Goal: Task Accomplishment & Management: Manage account settings

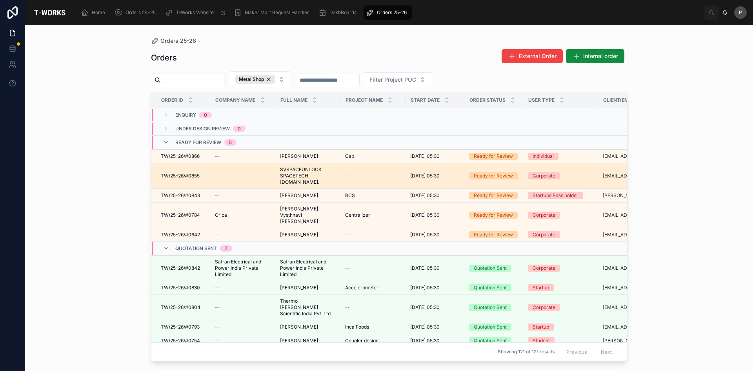
click at [307, 173] on span "SVSPACEUNLOCK SPACETECH [DOMAIN_NAME]." at bounding box center [308, 175] width 56 height 19
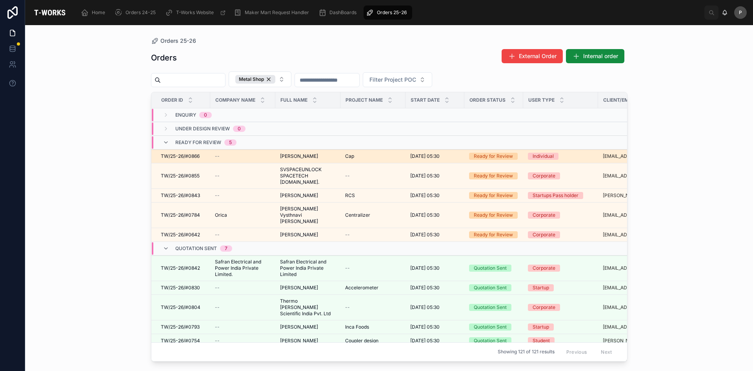
click at [314, 156] on span "[PERSON_NAME]" at bounding box center [299, 156] width 38 height 6
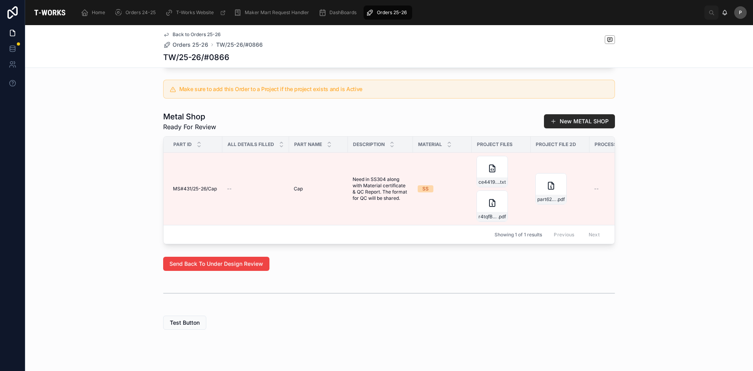
scroll to position [353, 0]
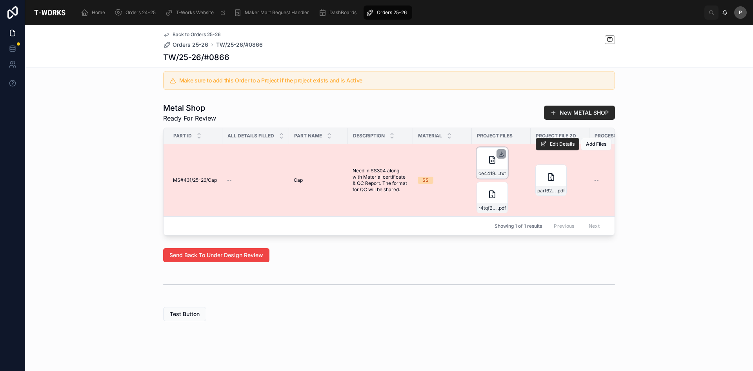
click at [500, 155] on icon at bounding box center [501, 153] width 3 height 1
click at [565, 150] on button "Edit Details" at bounding box center [558, 144] width 44 height 13
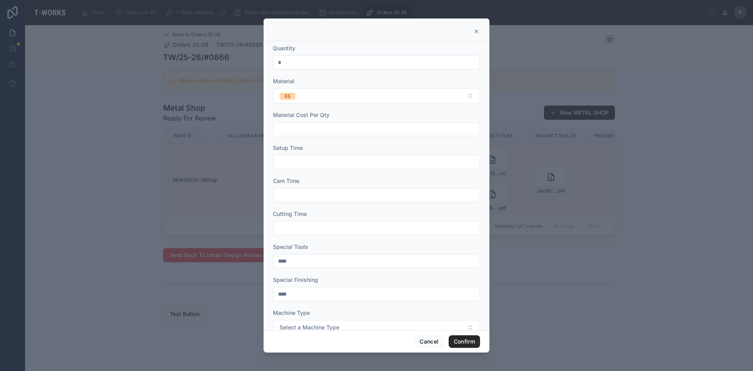
click at [288, 164] on input "text" at bounding box center [377, 162] width 206 height 11
type input "***"
click at [293, 199] on input "text" at bounding box center [377, 195] width 206 height 11
type input "****"
click at [293, 228] on input "text" at bounding box center [377, 228] width 206 height 11
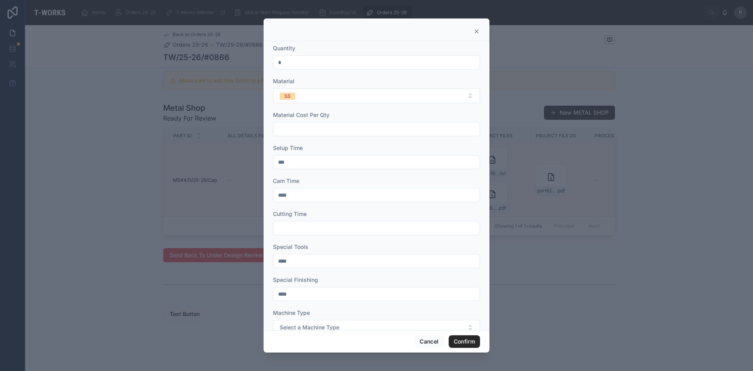
type input "****"
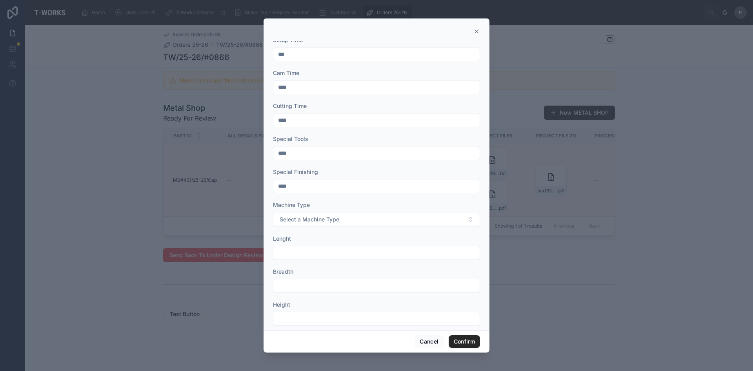
scroll to position [118, 0]
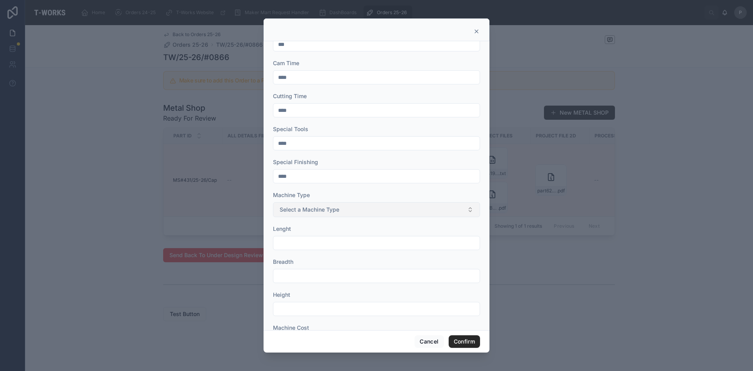
click at [315, 211] on span "Select a Machine Type" at bounding box center [310, 210] width 60 height 8
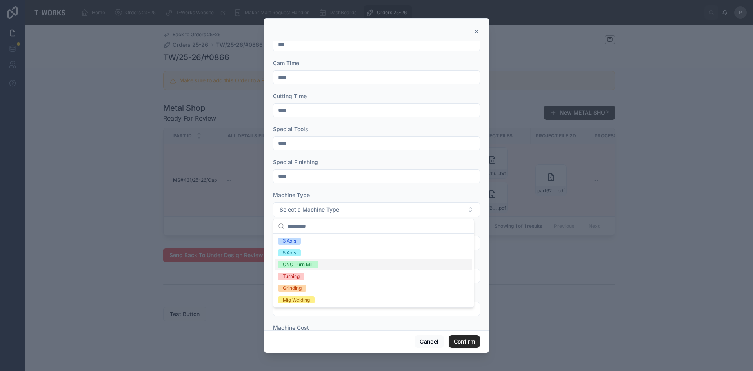
click at [305, 266] on div "CNC Turn Mill" at bounding box center [298, 264] width 31 height 7
click at [299, 243] on input "text" at bounding box center [377, 242] width 206 height 11
type input "***"
click at [290, 303] on div at bounding box center [376, 309] width 207 height 14
click at [290, 307] on input "text" at bounding box center [377, 308] width 206 height 11
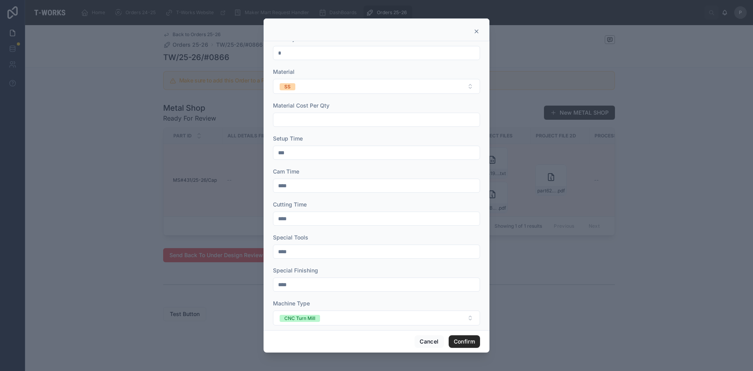
scroll to position [0, 0]
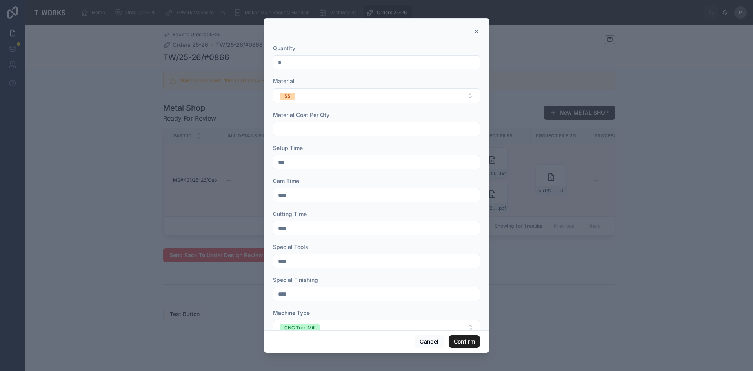
type input "**"
click at [463, 342] on button "Confirm" at bounding box center [464, 341] width 31 height 13
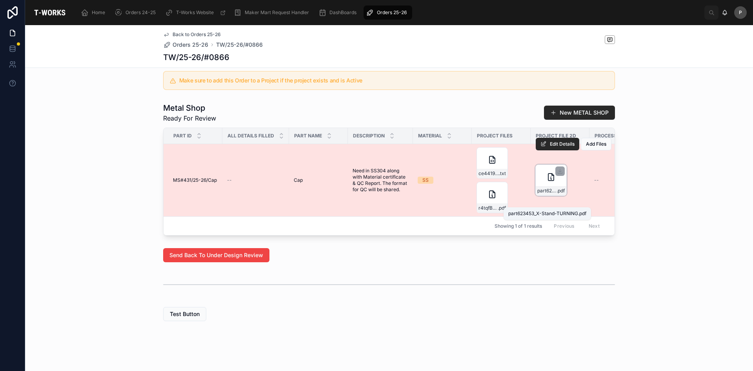
click at [548, 194] on span "part623453_X-Stand-TURNING" at bounding box center [547, 191] width 19 height 6
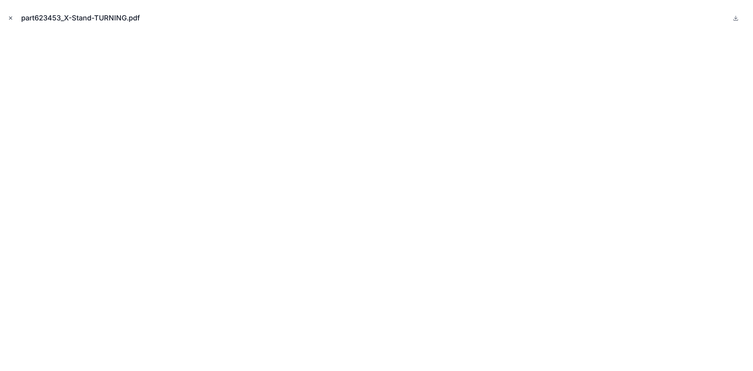
click at [8, 19] on icon "Close modal" at bounding box center [10, 17] width 5 height 5
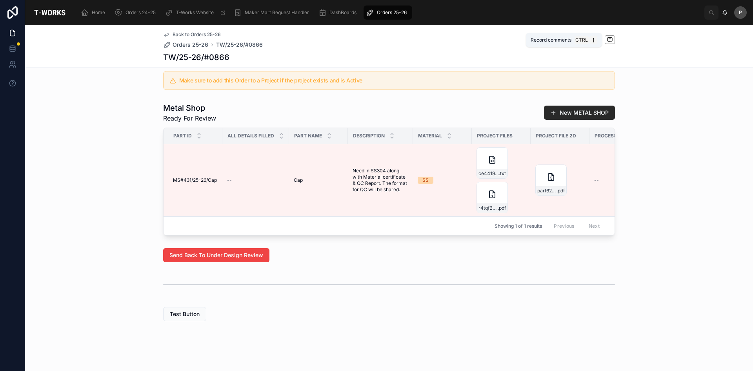
click at [609, 41] on icon at bounding box center [610, 39] width 5 height 4
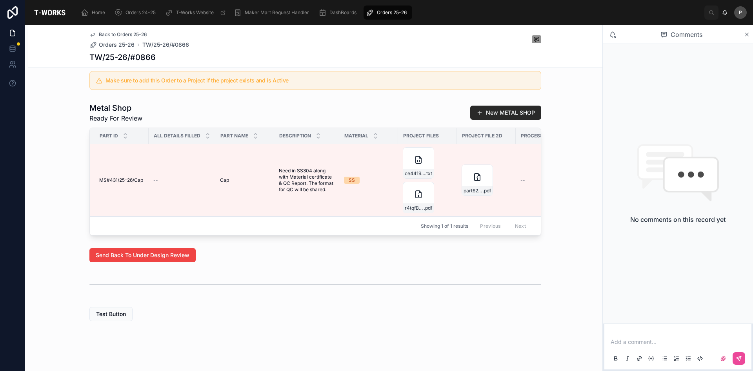
click at [629, 343] on p at bounding box center [680, 342] width 138 height 8
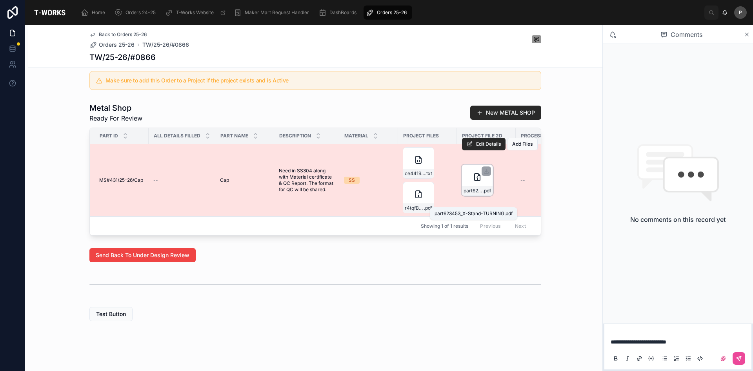
click at [483, 194] on span ".pdf" at bounding box center [487, 191] width 8 height 6
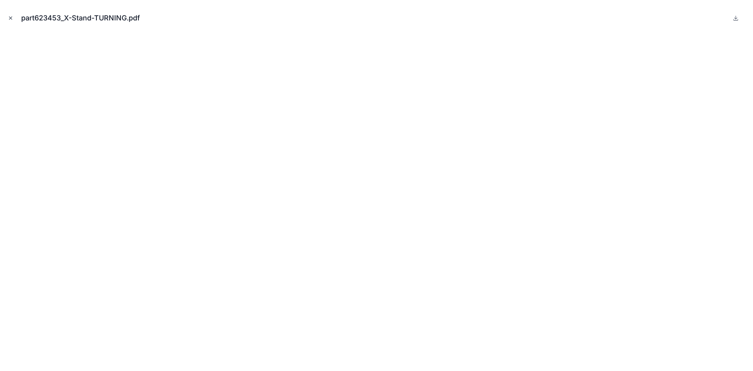
click at [11, 15] on icon "Close modal" at bounding box center [10, 17] width 5 height 5
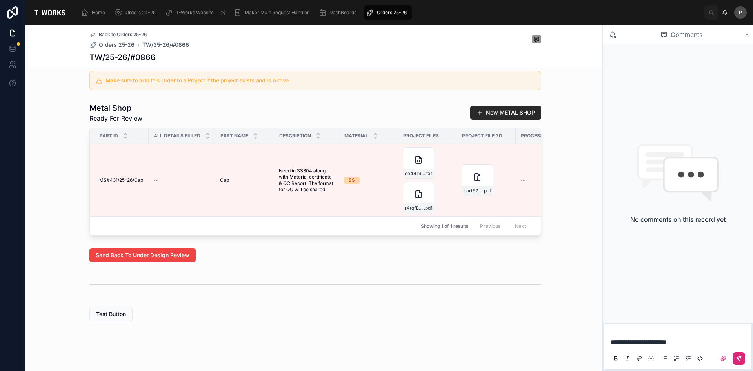
click at [741, 355] on icon at bounding box center [739, 358] width 6 height 6
